Goal: Feedback & Contribution: Submit feedback/report problem

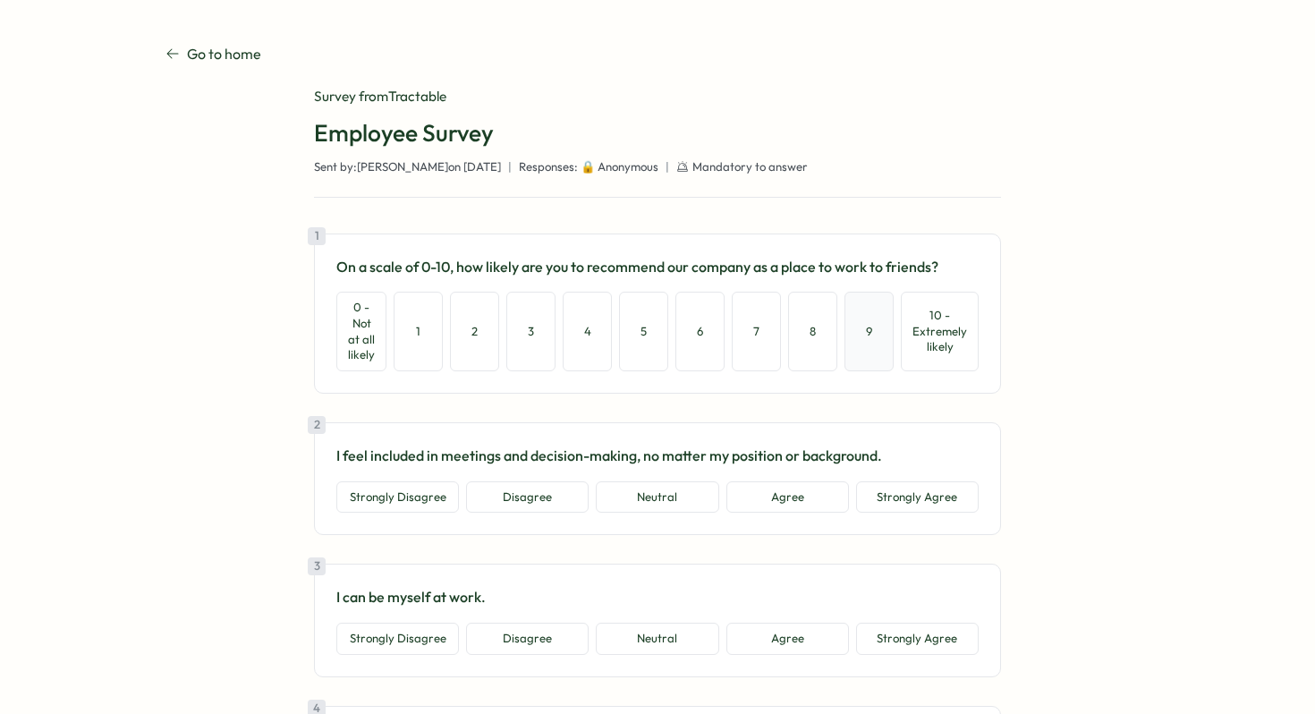
click at [869, 337] on button "9" at bounding box center [869, 331] width 49 height 79
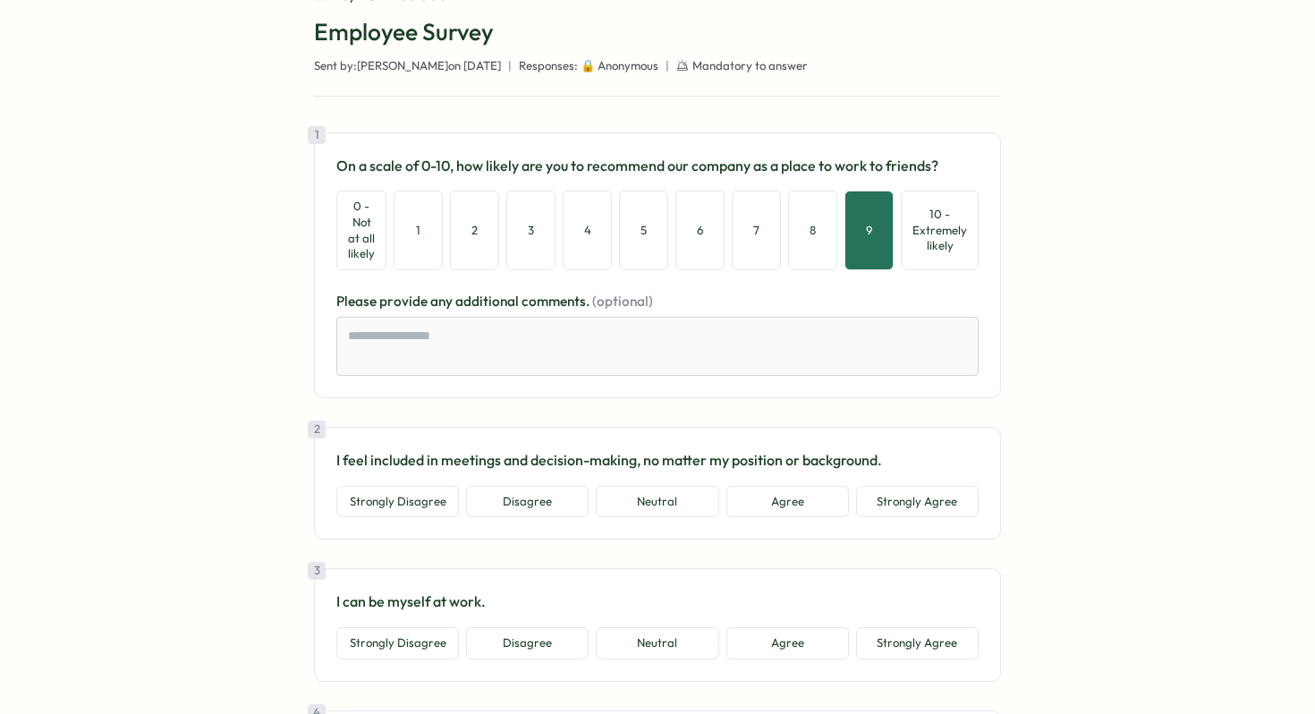
scroll to position [160, 0]
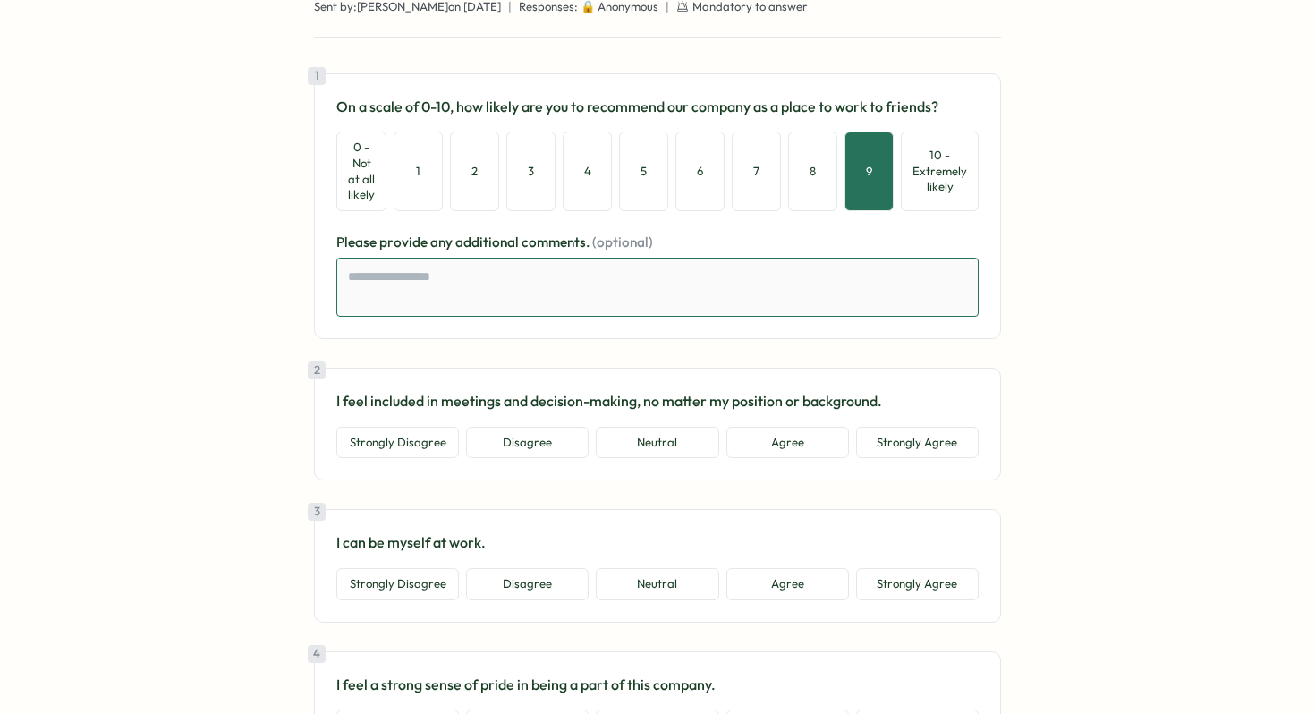
click at [459, 279] on textarea at bounding box center [657, 287] width 642 height 59
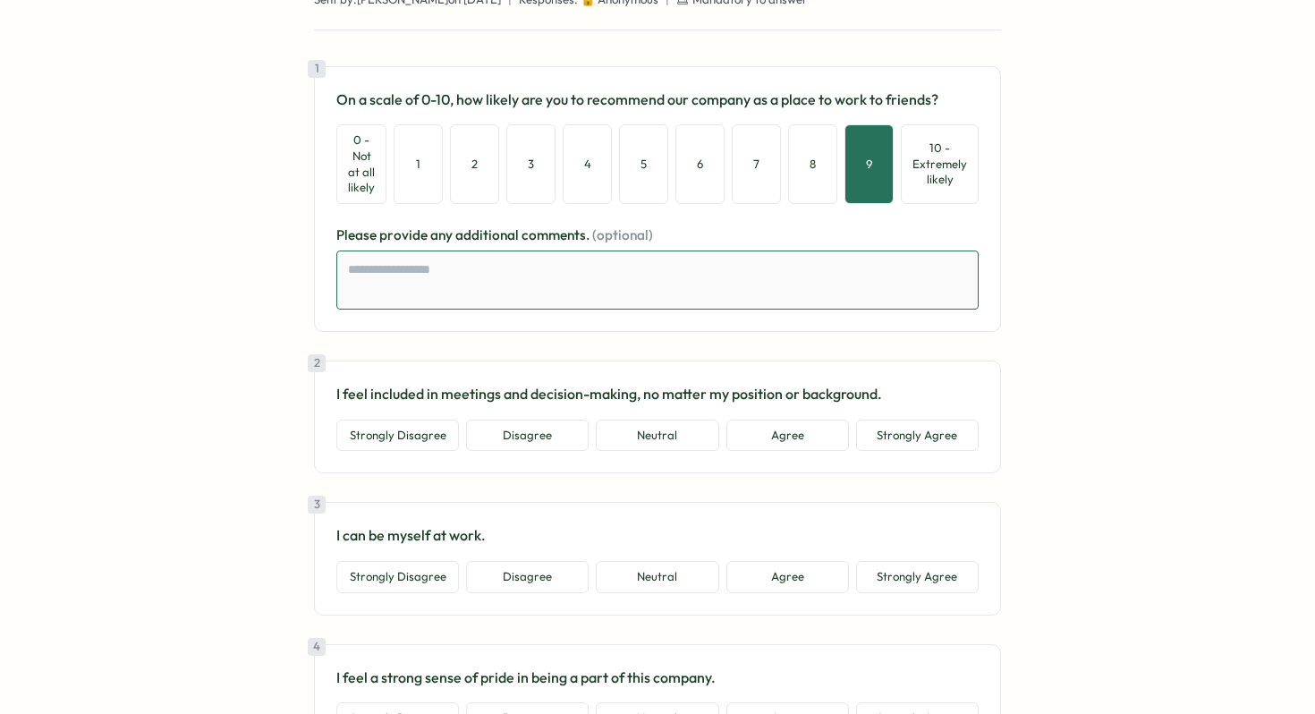
scroll to position [77, 0]
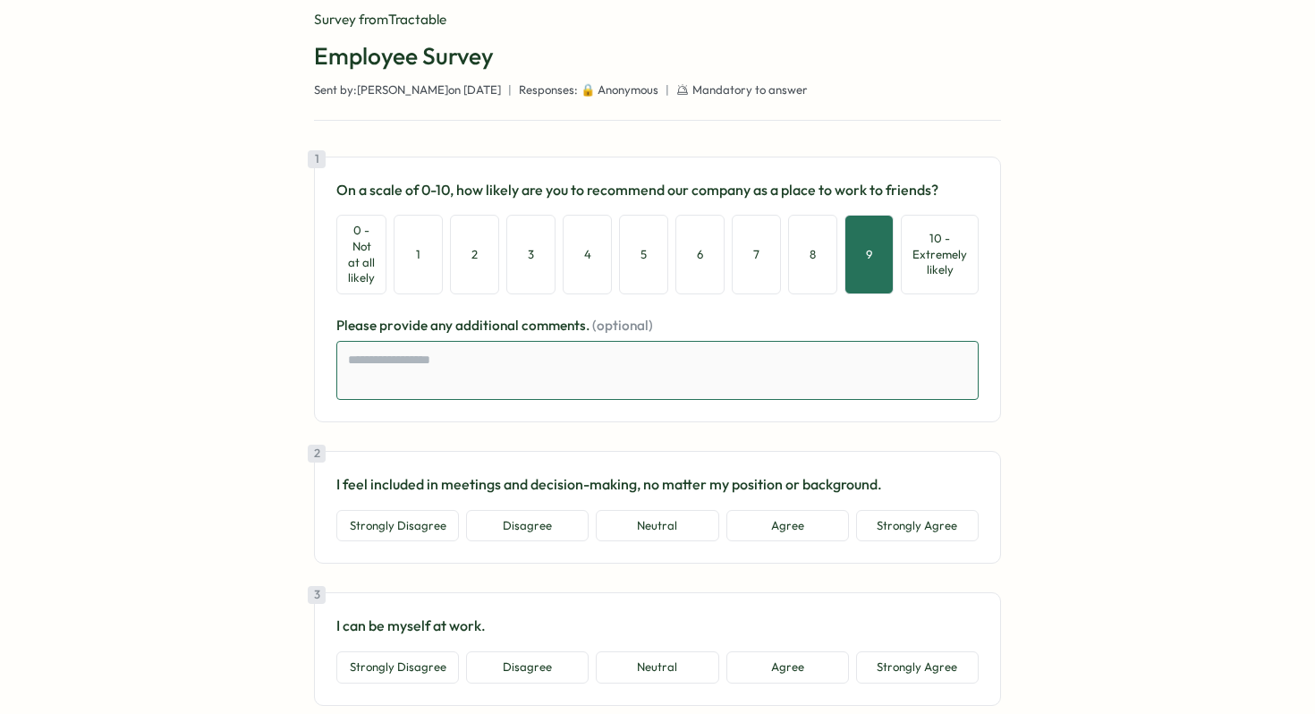
click at [529, 389] on textarea at bounding box center [657, 370] width 642 height 59
click at [791, 527] on button "Agree" at bounding box center [788, 526] width 123 height 32
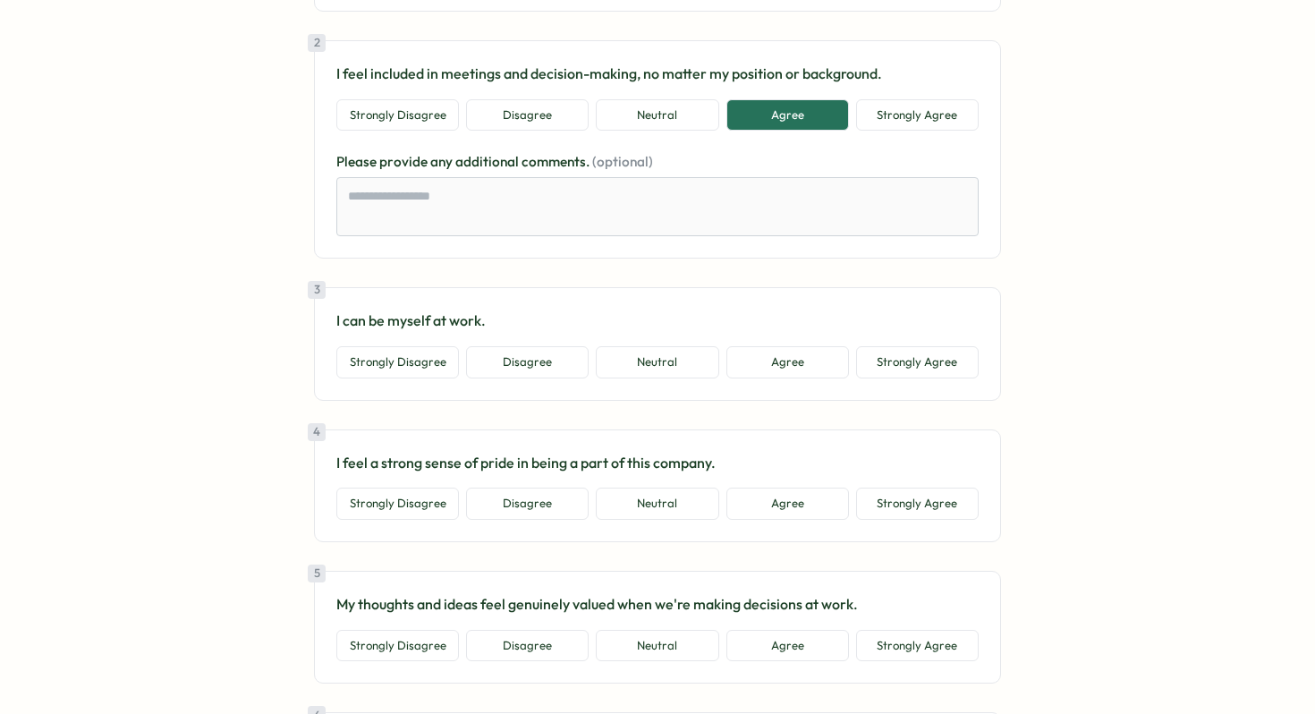
scroll to position [494, 0]
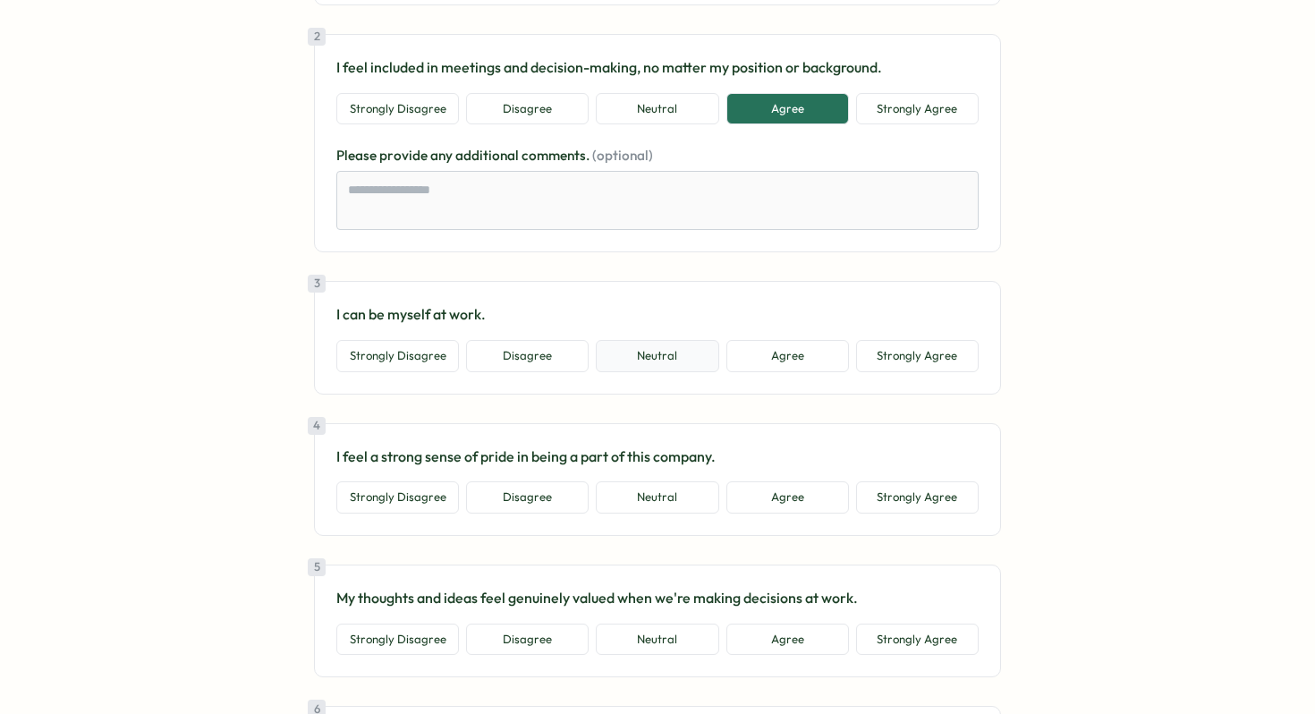
click at [687, 359] on button "Neutral" at bounding box center [657, 356] width 123 height 32
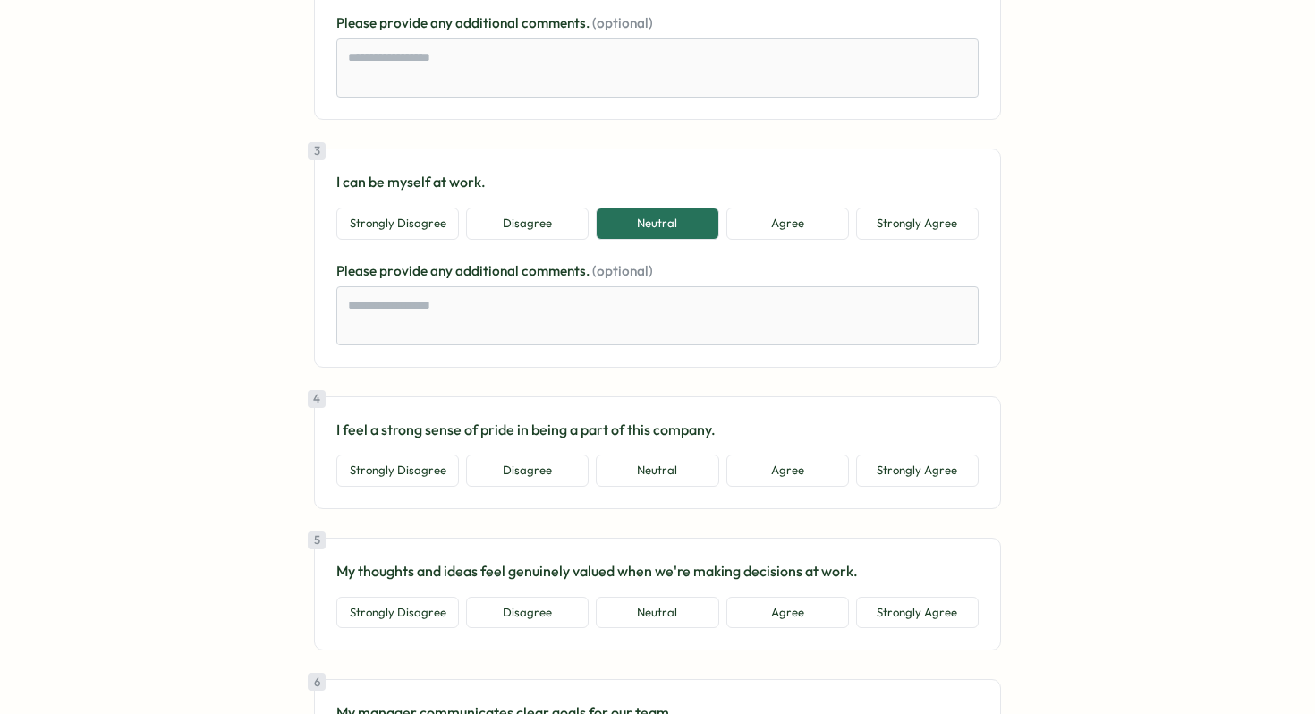
scroll to position [629, 0]
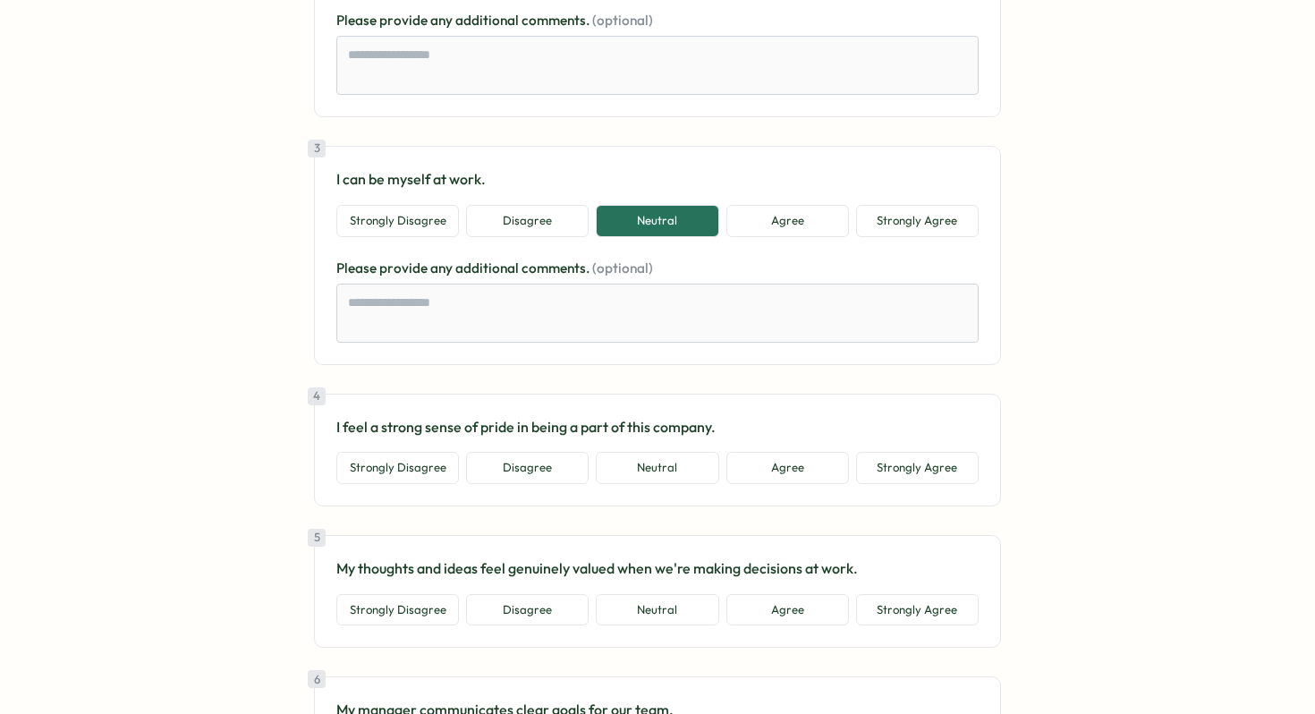
click at [682, 482] on button "Neutral" at bounding box center [657, 468] width 123 height 32
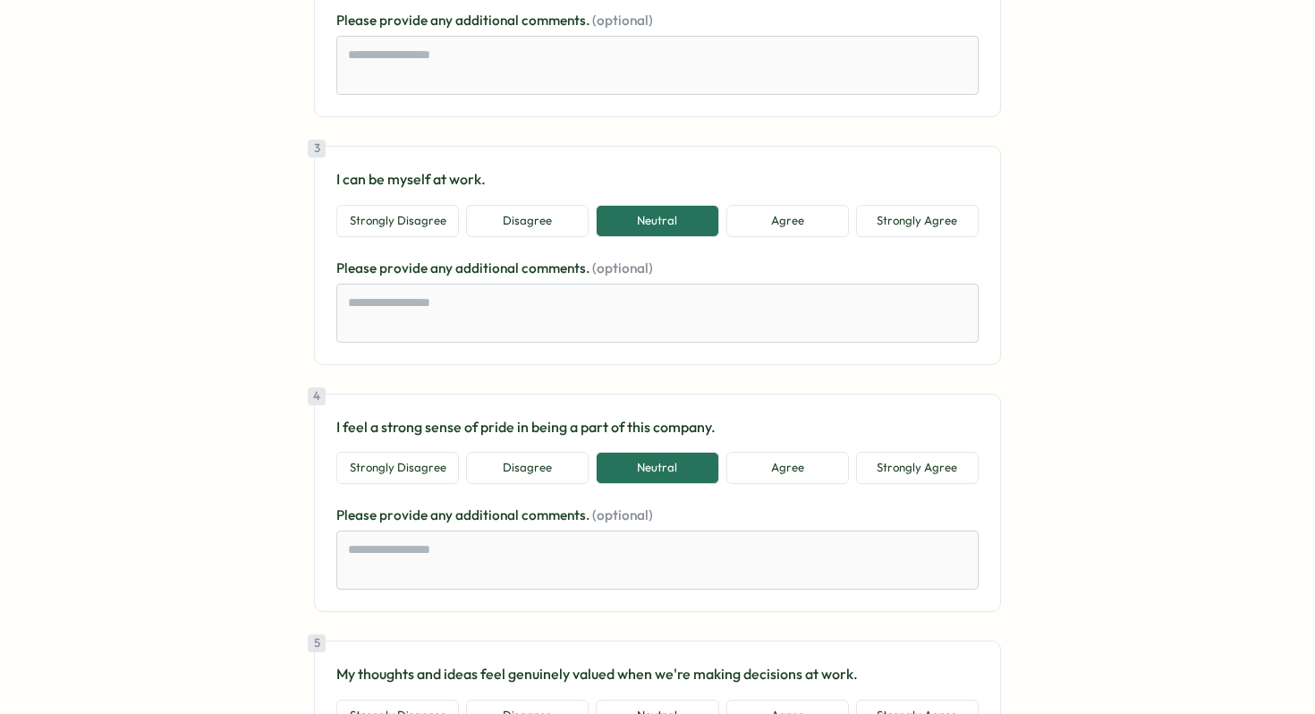
scroll to position [1020, 0]
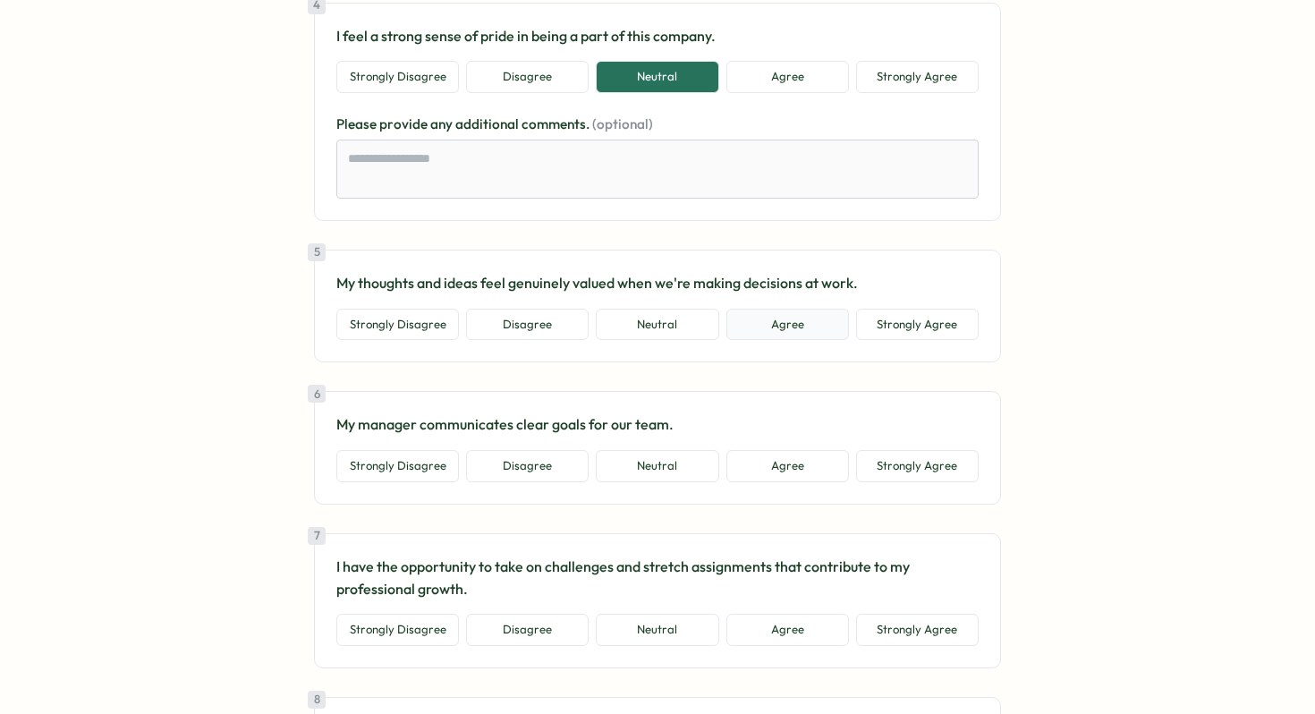
click at [749, 332] on button "Agree" at bounding box center [788, 325] width 123 height 32
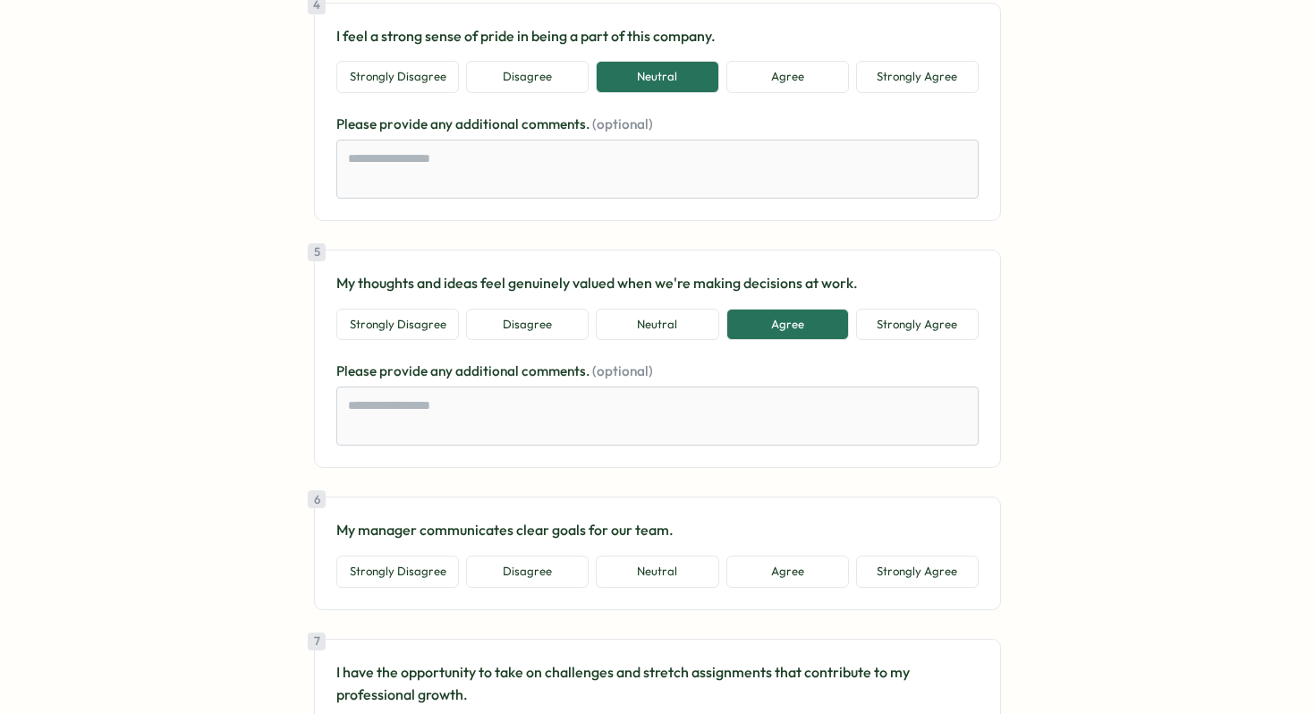
scroll to position [1155, 0]
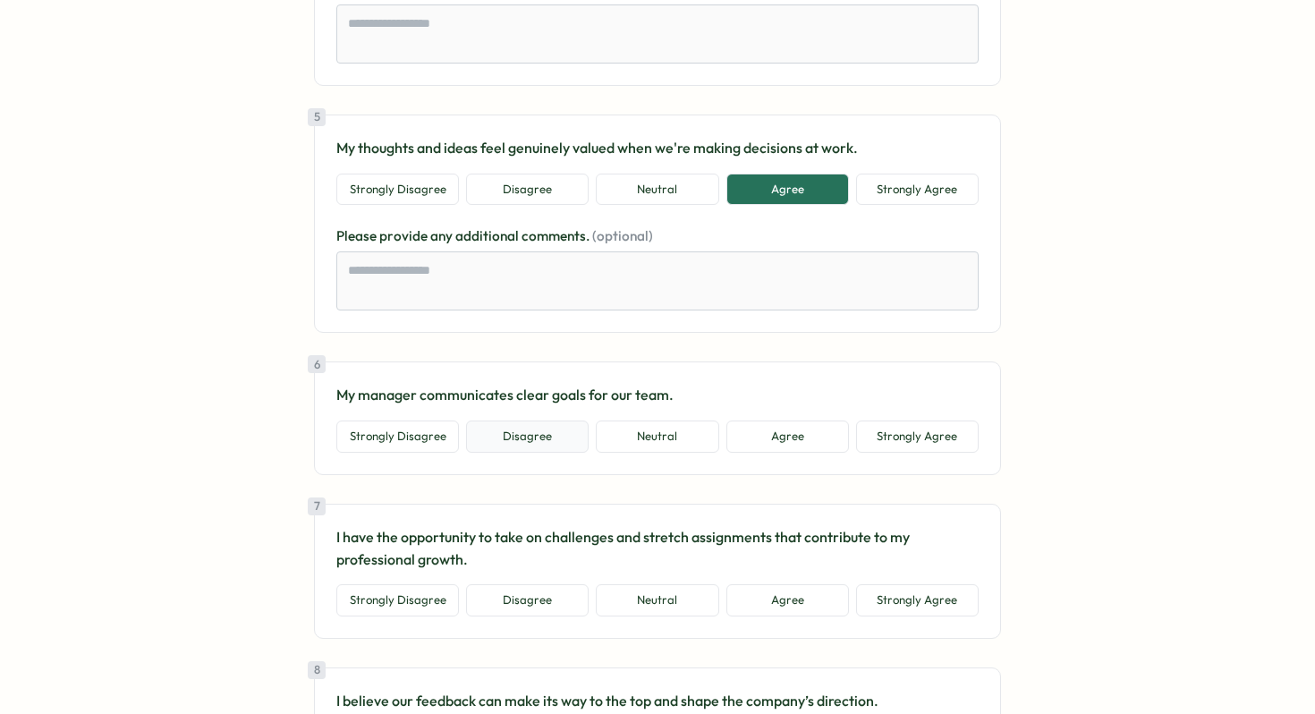
click at [527, 446] on button "Disagree" at bounding box center [527, 437] width 123 height 32
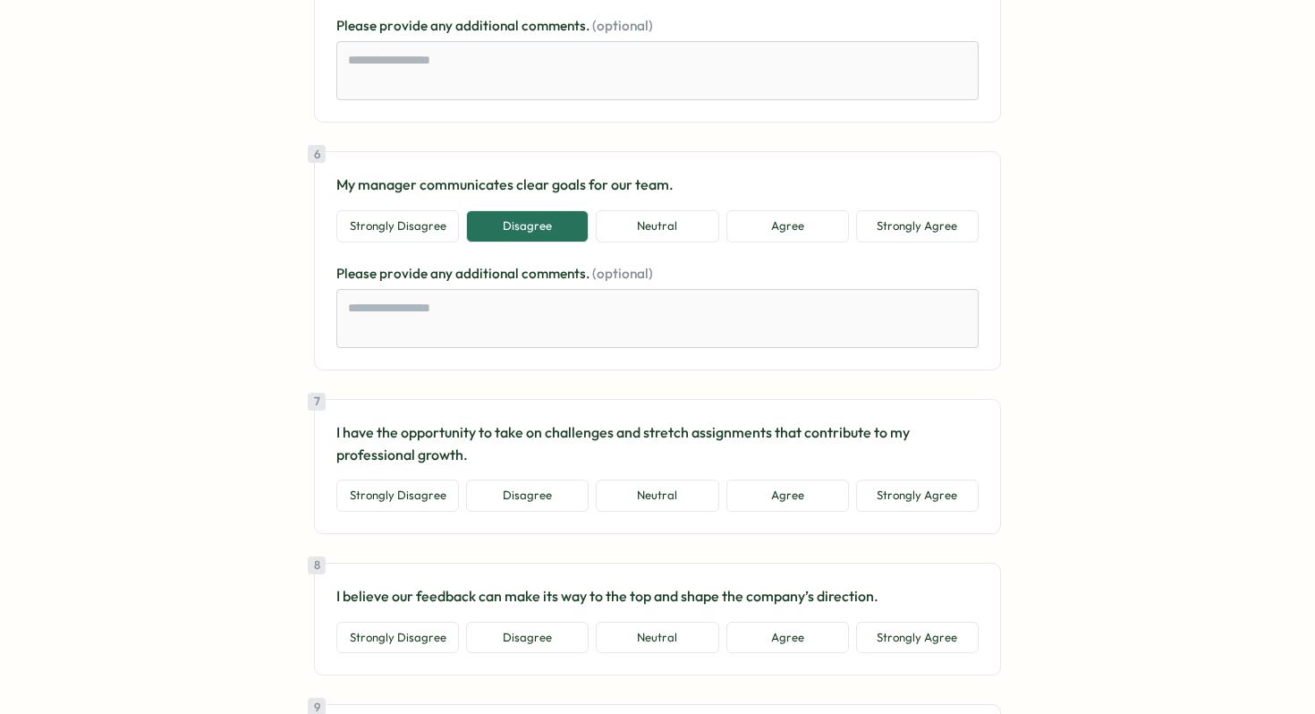
scroll to position [1415, 0]
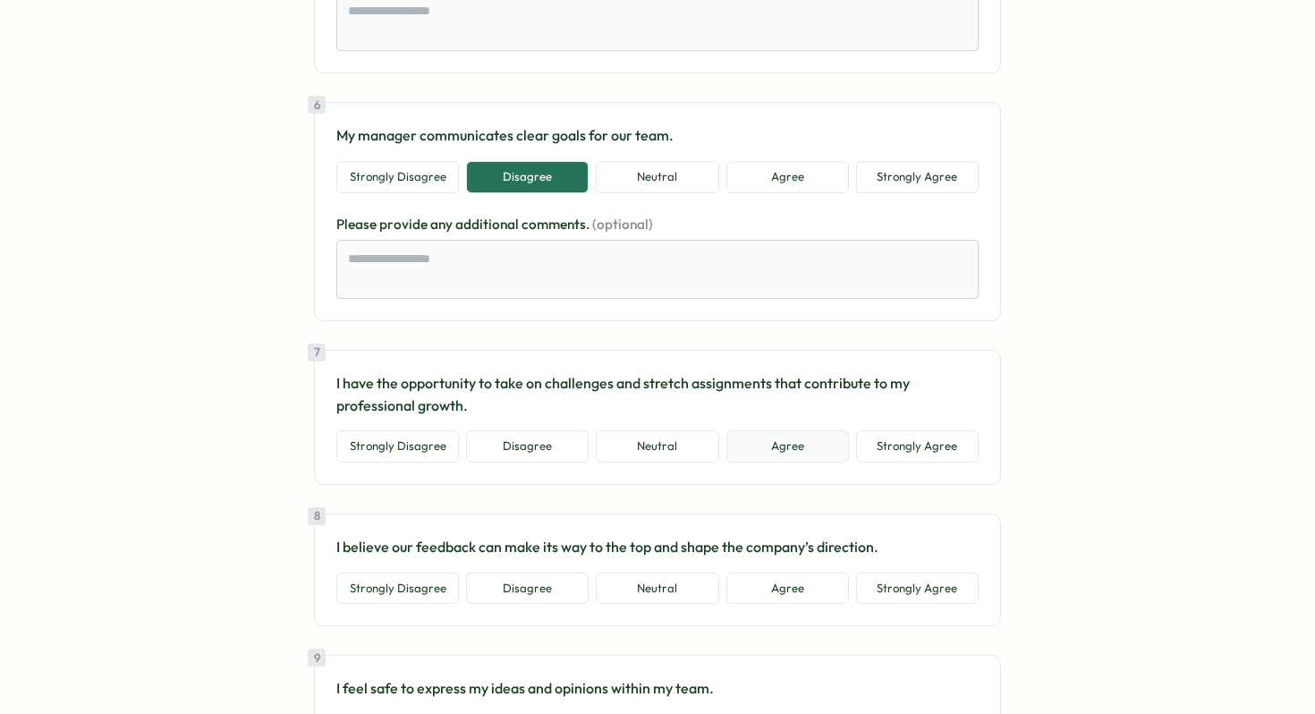
click at [796, 448] on button "Agree" at bounding box center [788, 446] width 123 height 32
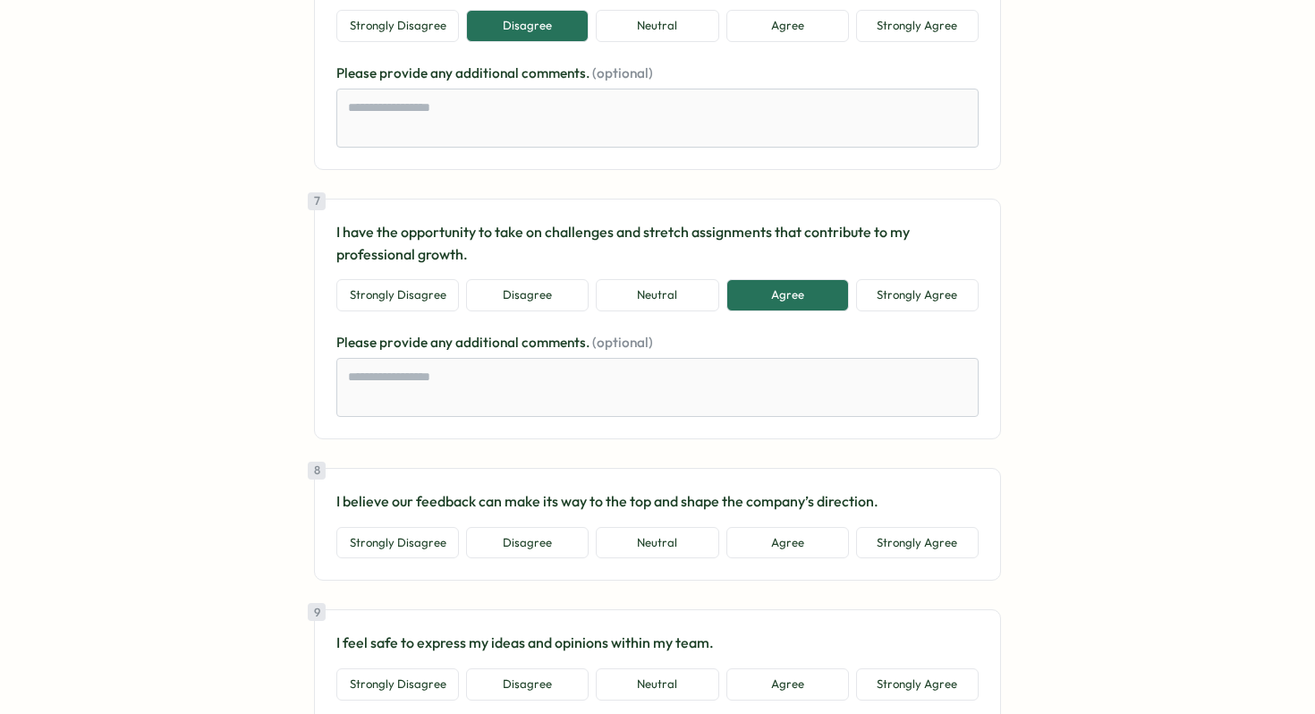
scroll to position [1589, 0]
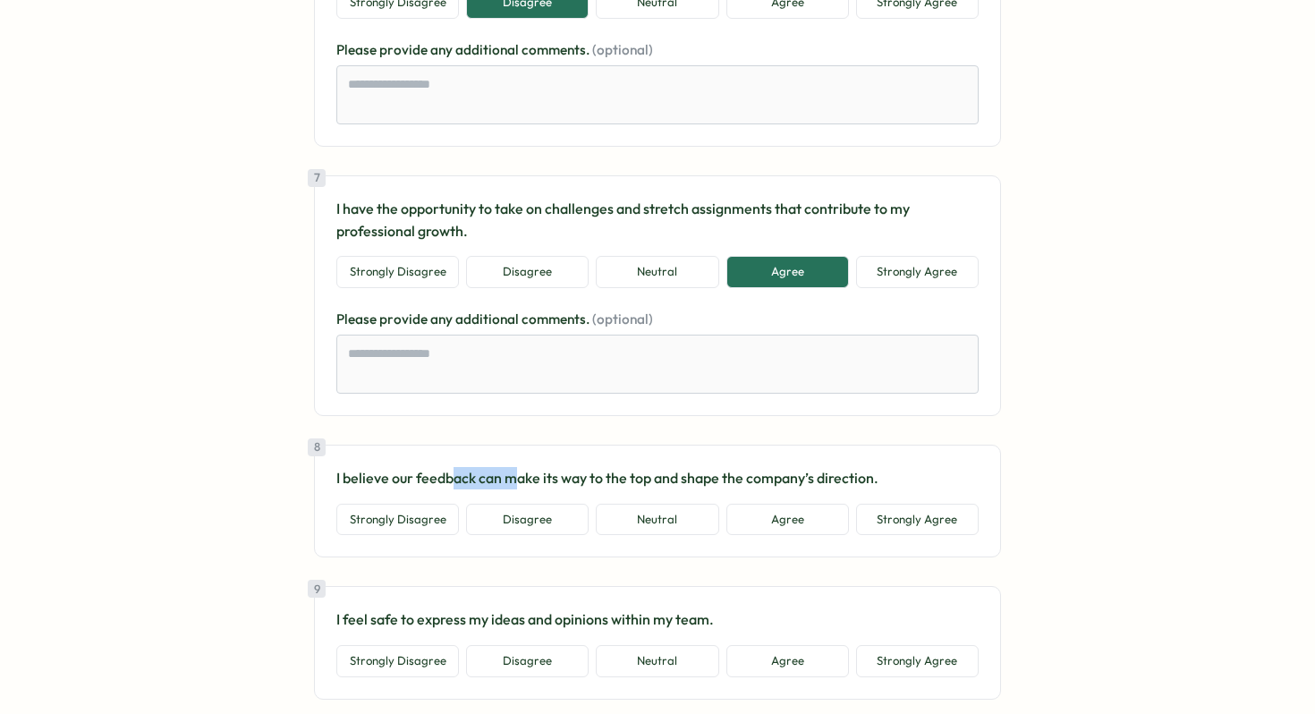
drag, startPoint x: 470, startPoint y: 477, endPoint x: 651, endPoint y: 481, distance: 181.7
click at [621, 479] on p "I believe our feedback can make its way to the top and shape the company’s dire…" at bounding box center [657, 478] width 642 height 22
click at [652, 481] on p "I believe our feedback can make its way to the top and shape the company’s dire…" at bounding box center [657, 478] width 642 height 22
drag, startPoint x: 583, startPoint y: 474, endPoint x: 787, endPoint y: 472, distance: 204.0
click at [743, 471] on p "I believe our feedback can make its way to the top and shape the company’s dire…" at bounding box center [657, 478] width 642 height 22
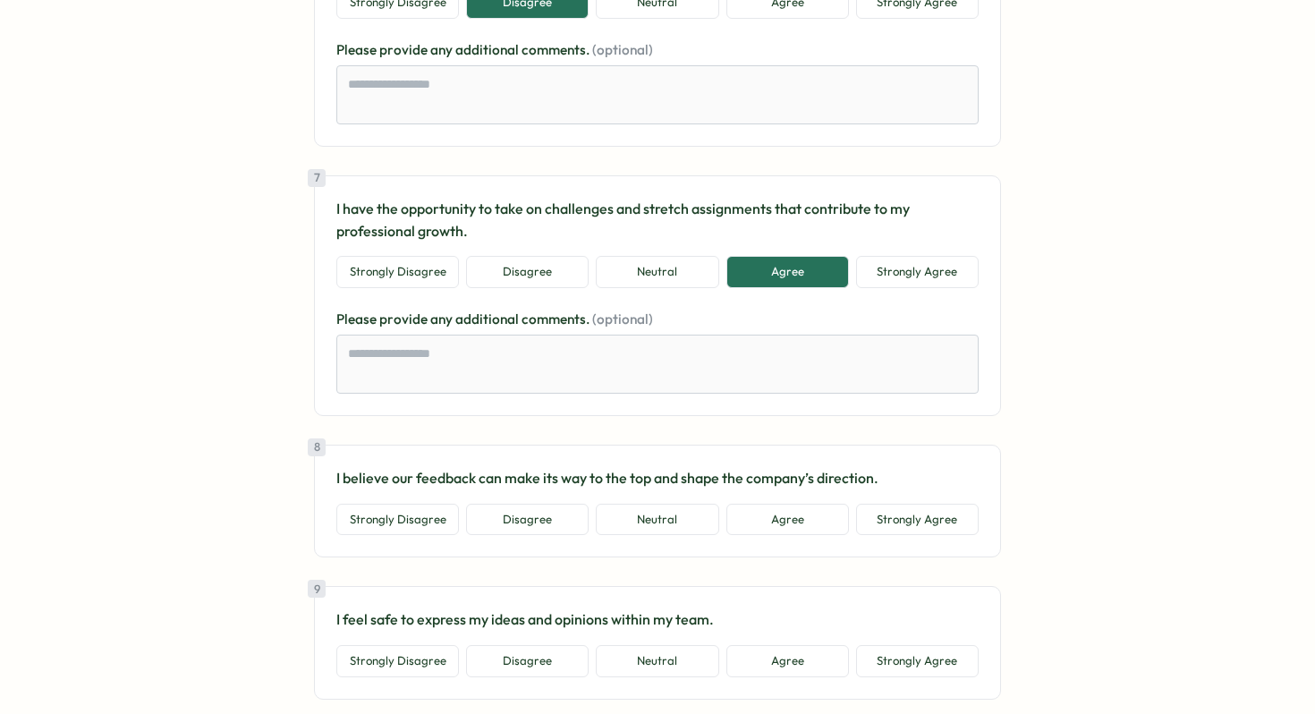
click at [787, 472] on p "I believe our feedback can make its way to the top and shape the company’s dire…" at bounding box center [657, 478] width 642 height 22
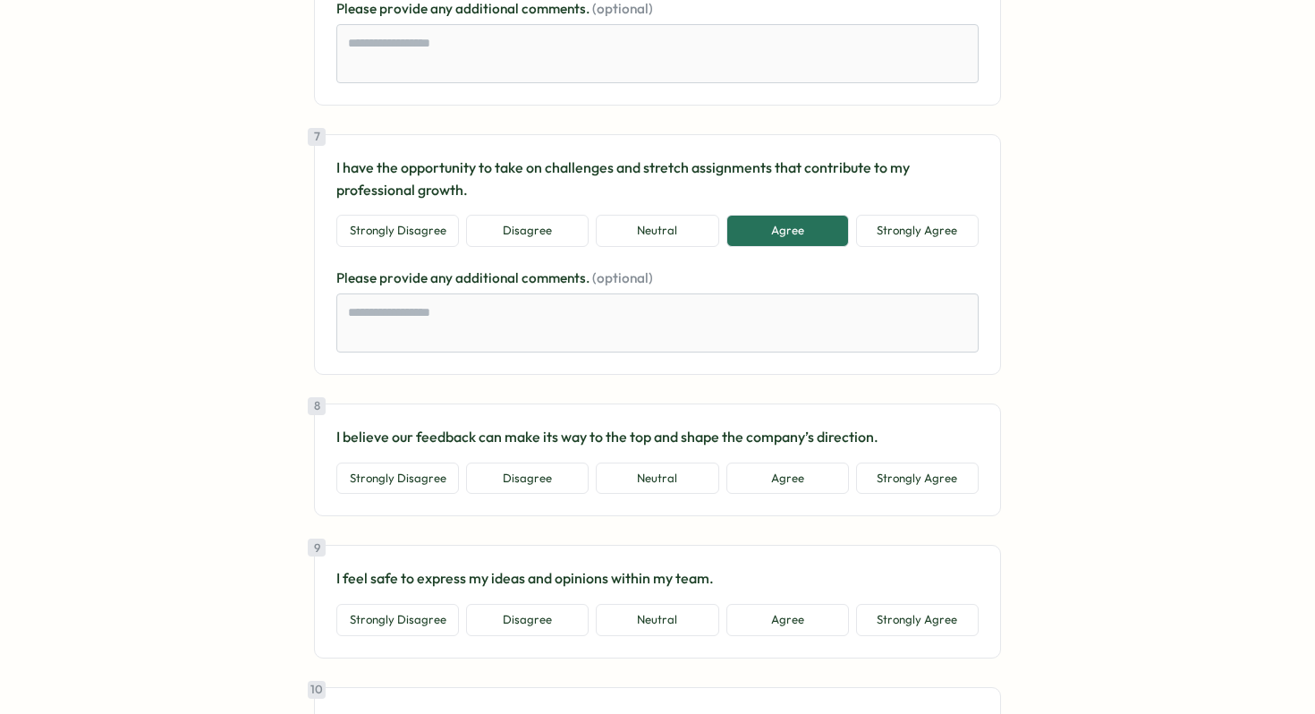
scroll to position [1715, 0]
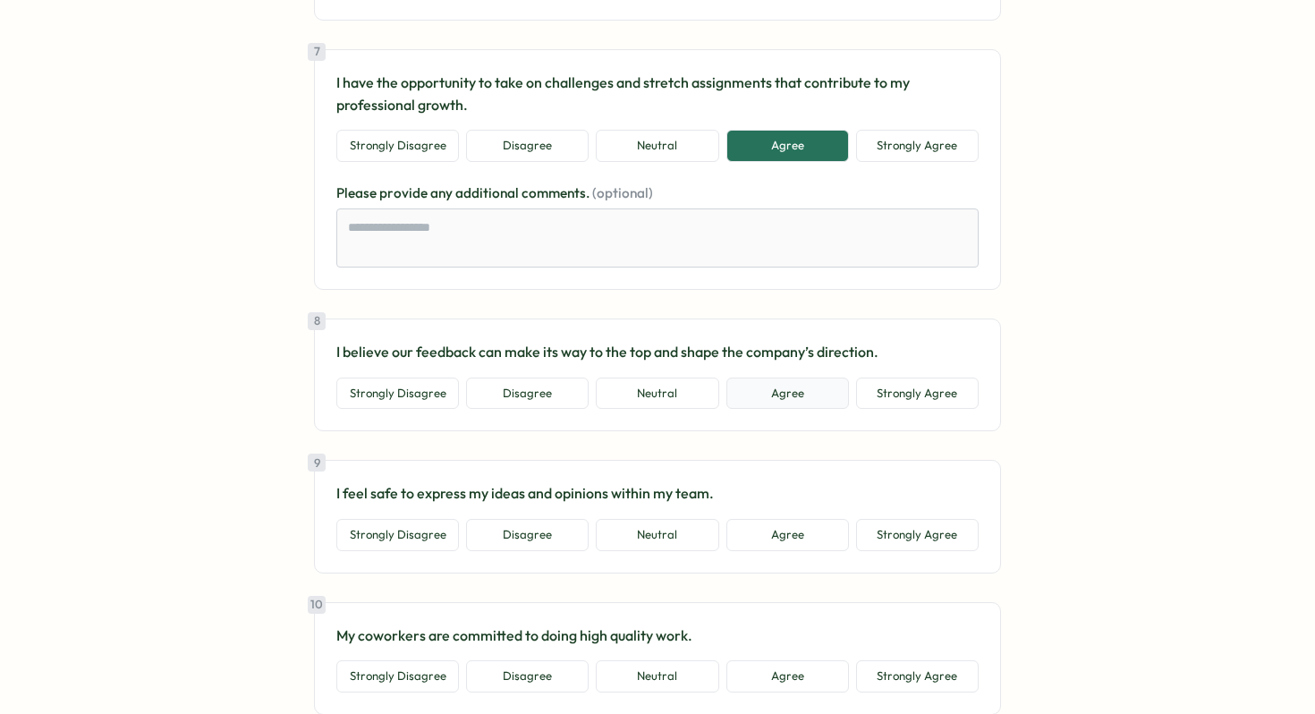
click at [766, 404] on button "Agree" at bounding box center [788, 394] width 123 height 32
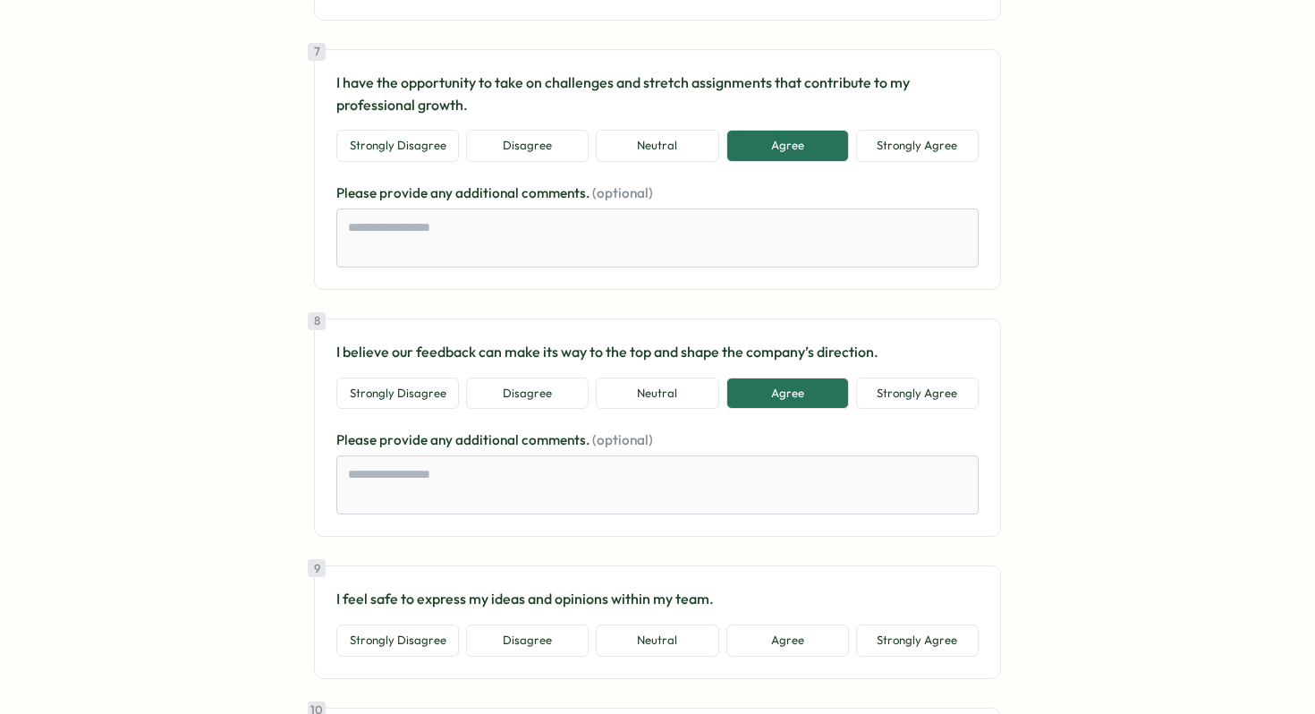
scroll to position [1884, 0]
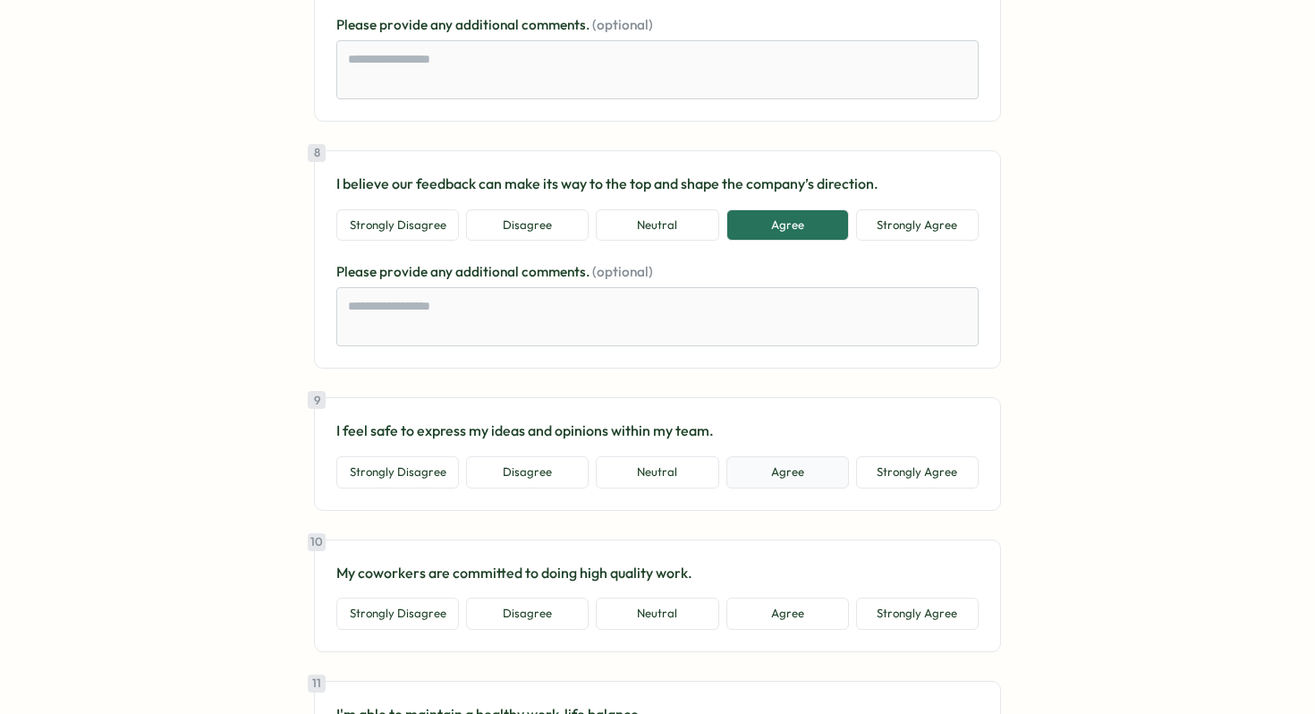
click at [821, 481] on button "Agree" at bounding box center [788, 472] width 123 height 32
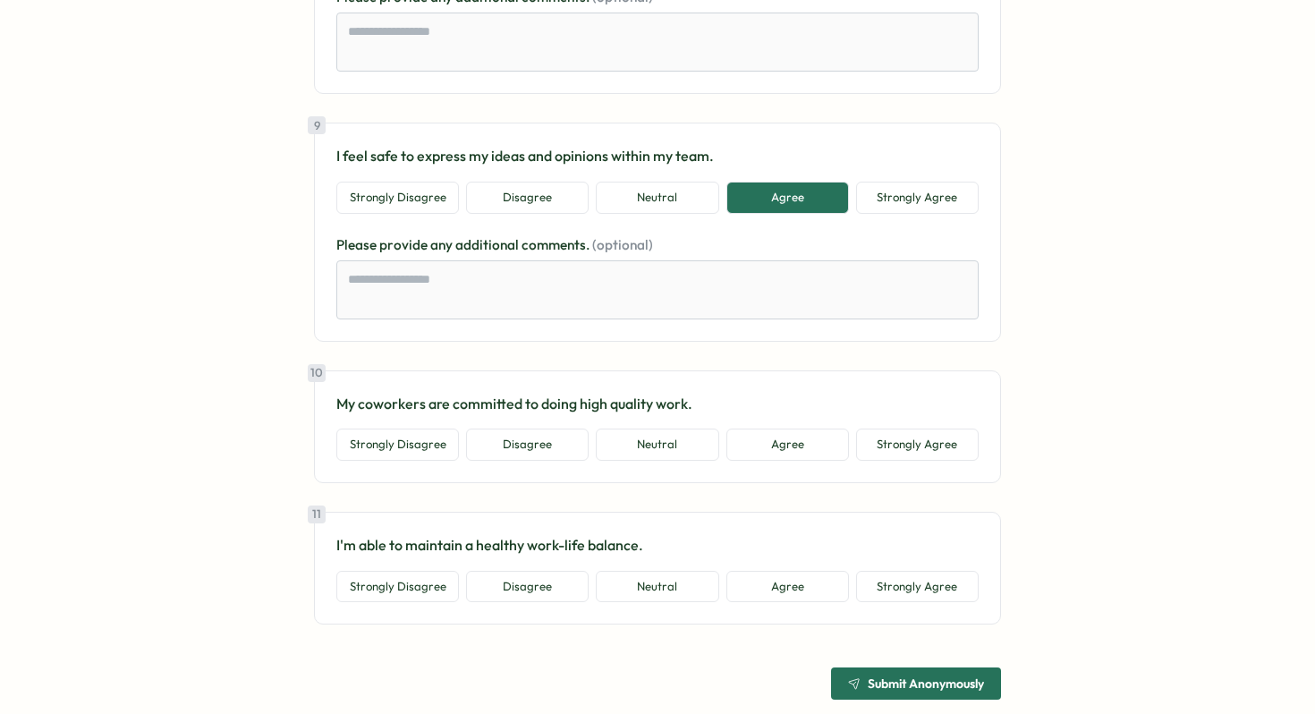
scroll to position [2158, 0]
click at [687, 455] on button "Neutral" at bounding box center [657, 445] width 123 height 32
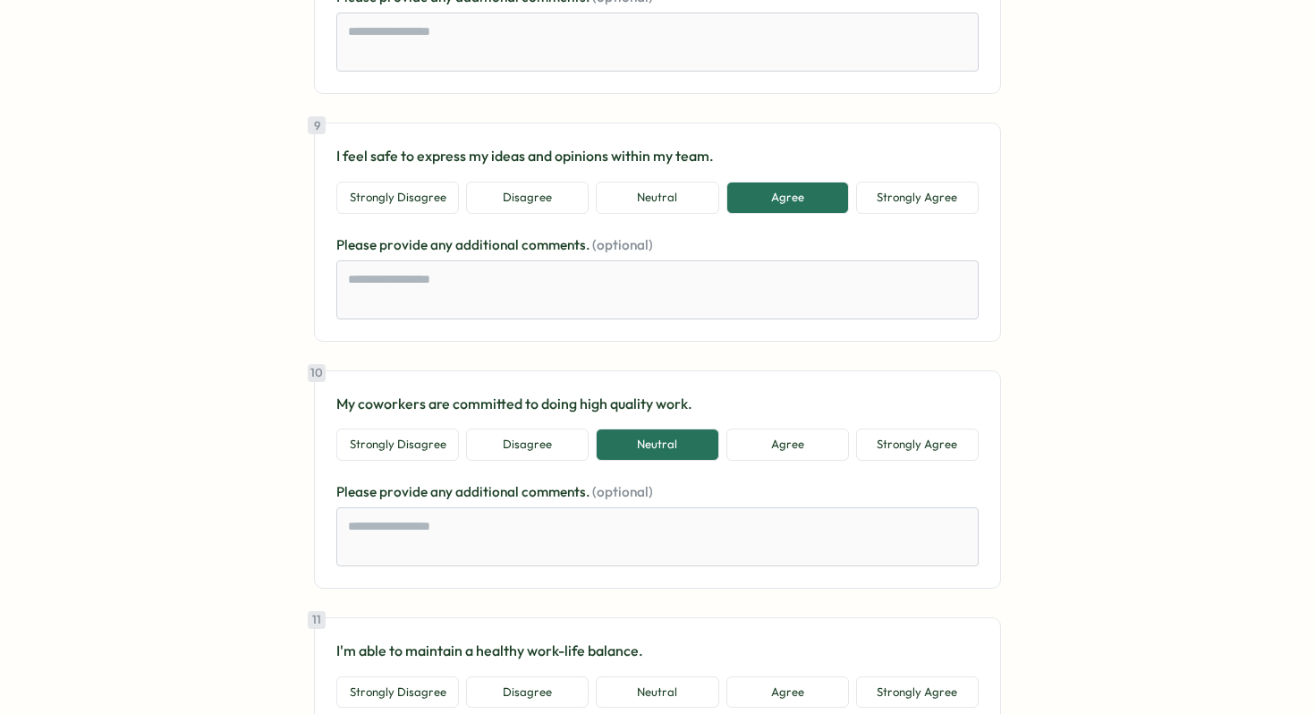
scroll to position [2293, 0]
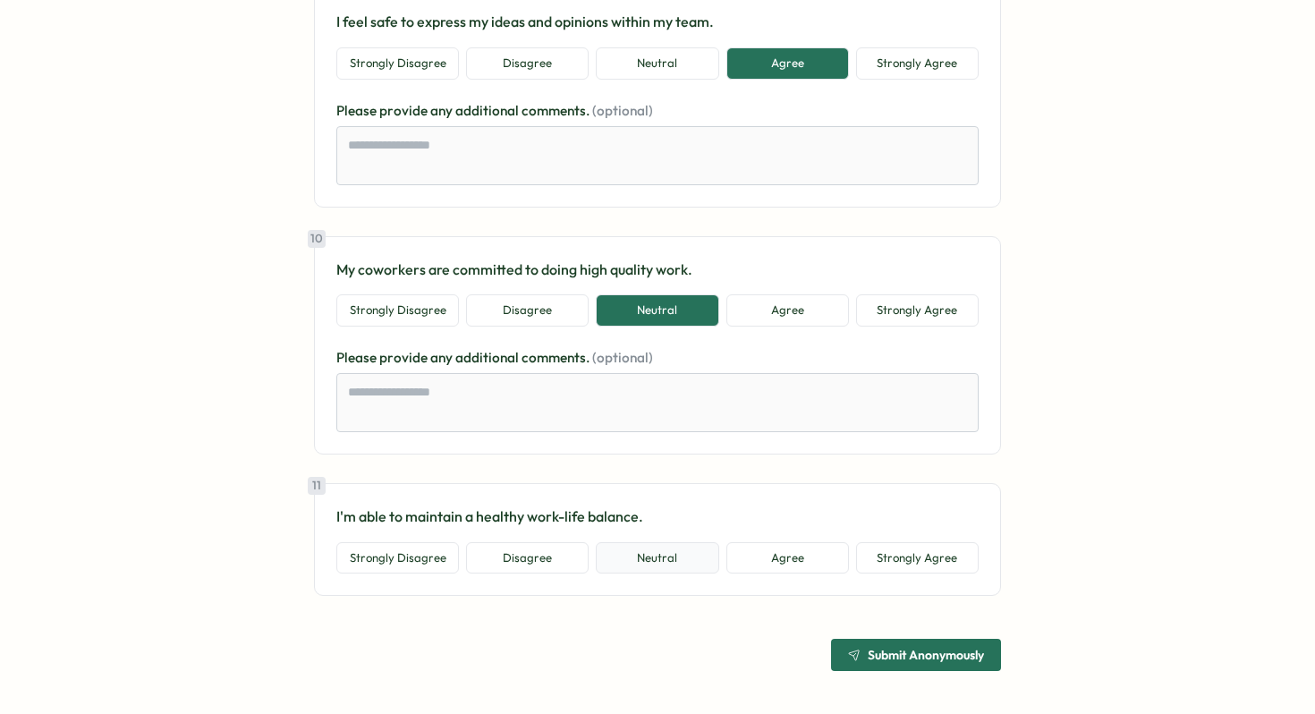
click at [639, 553] on button "Neutral" at bounding box center [657, 558] width 123 height 32
type textarea "*"
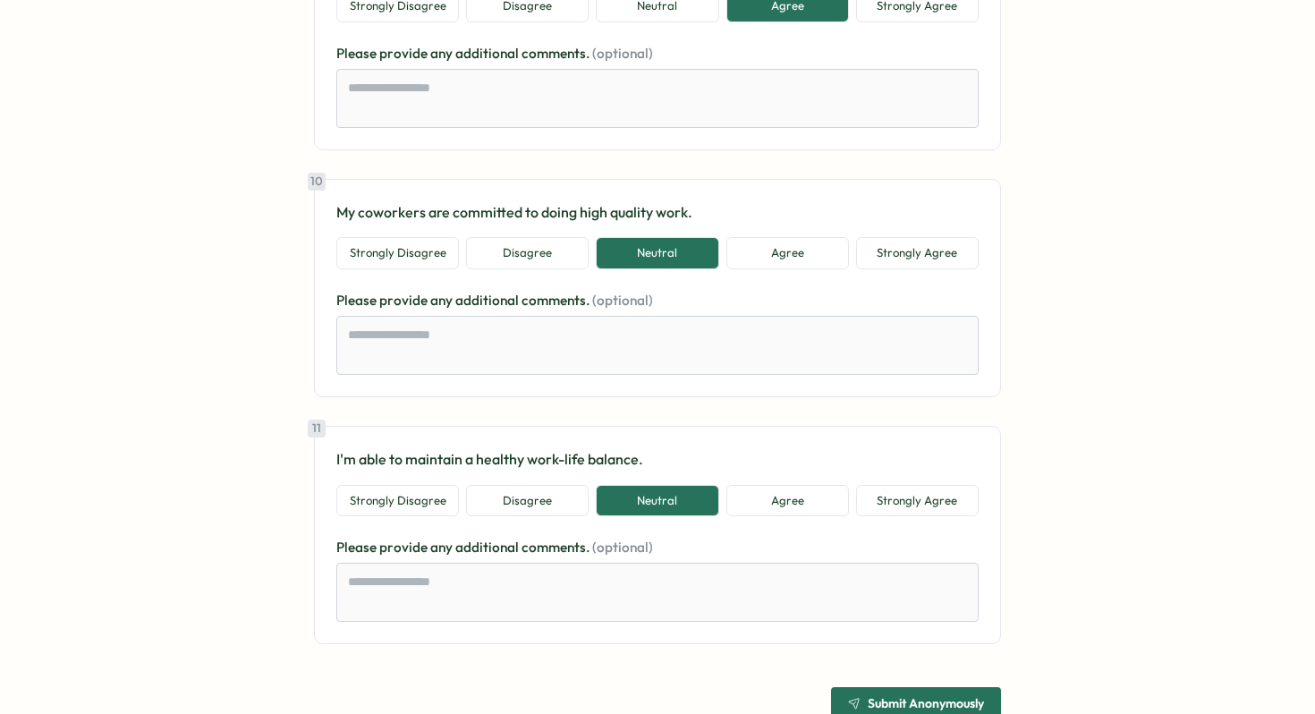
scroll to position [2398, 0]
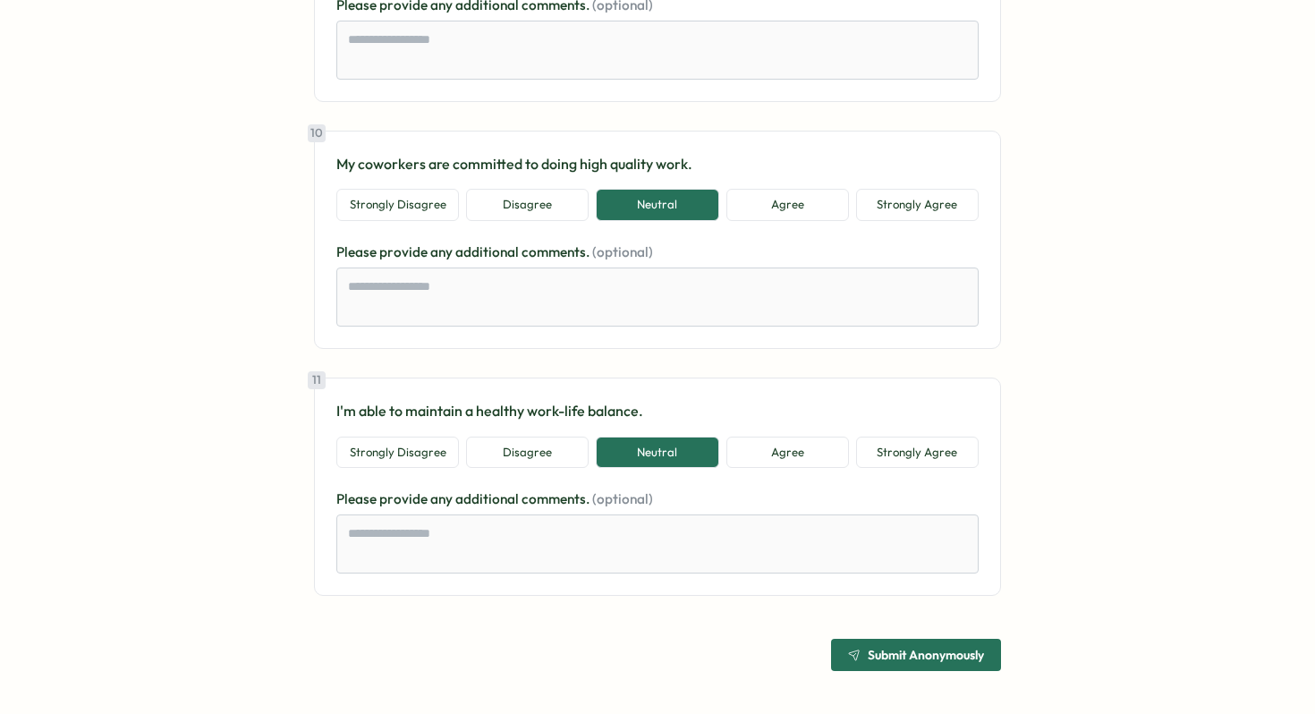
click at [860, 663] on span "Submit Anonymously" at bounding box center [916, 655] width 136 height 30
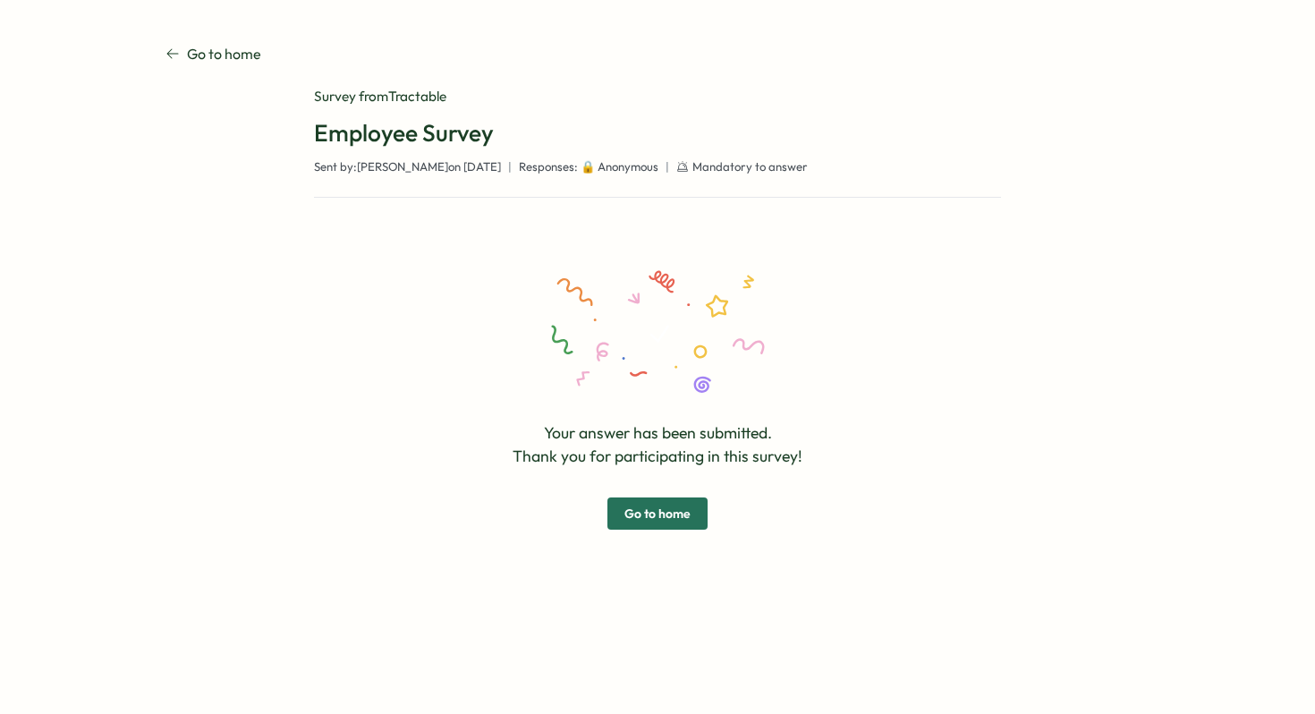
scroll to position [0, 0]
